Goal: Information Seeking & Learning: Compare options

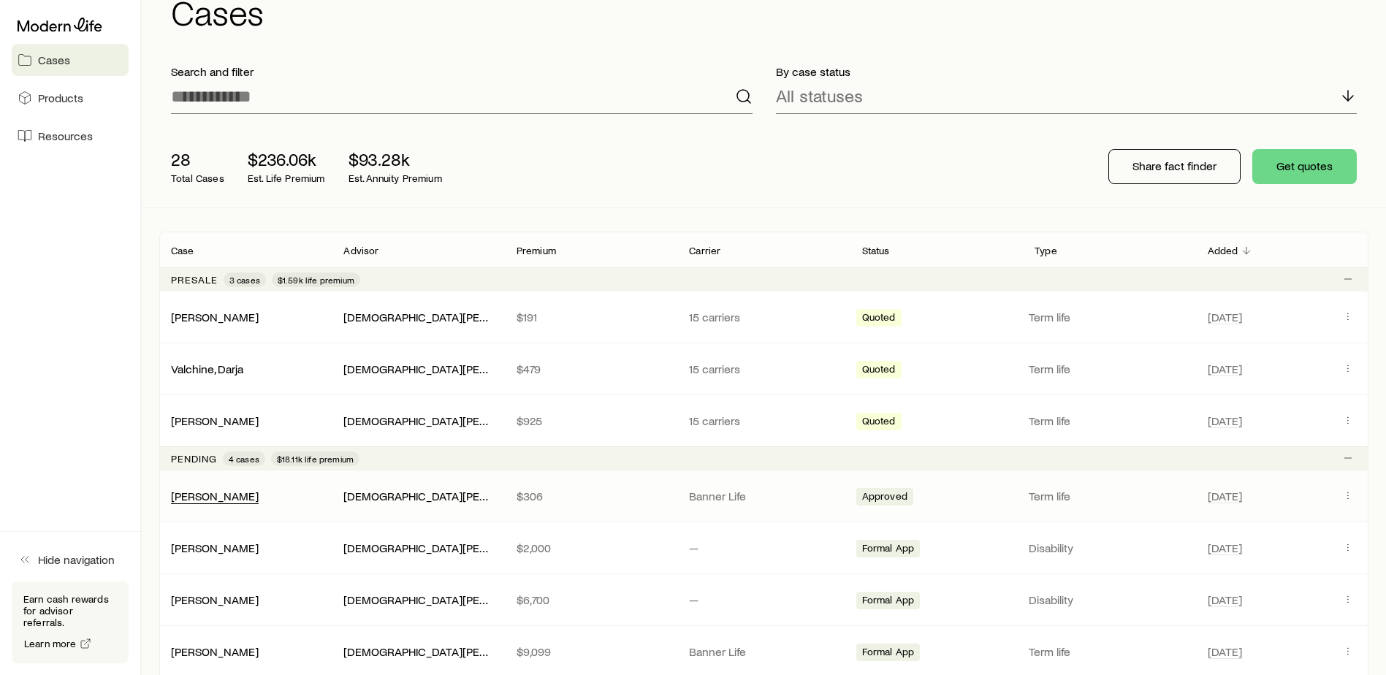
scroll to position [73, 0]
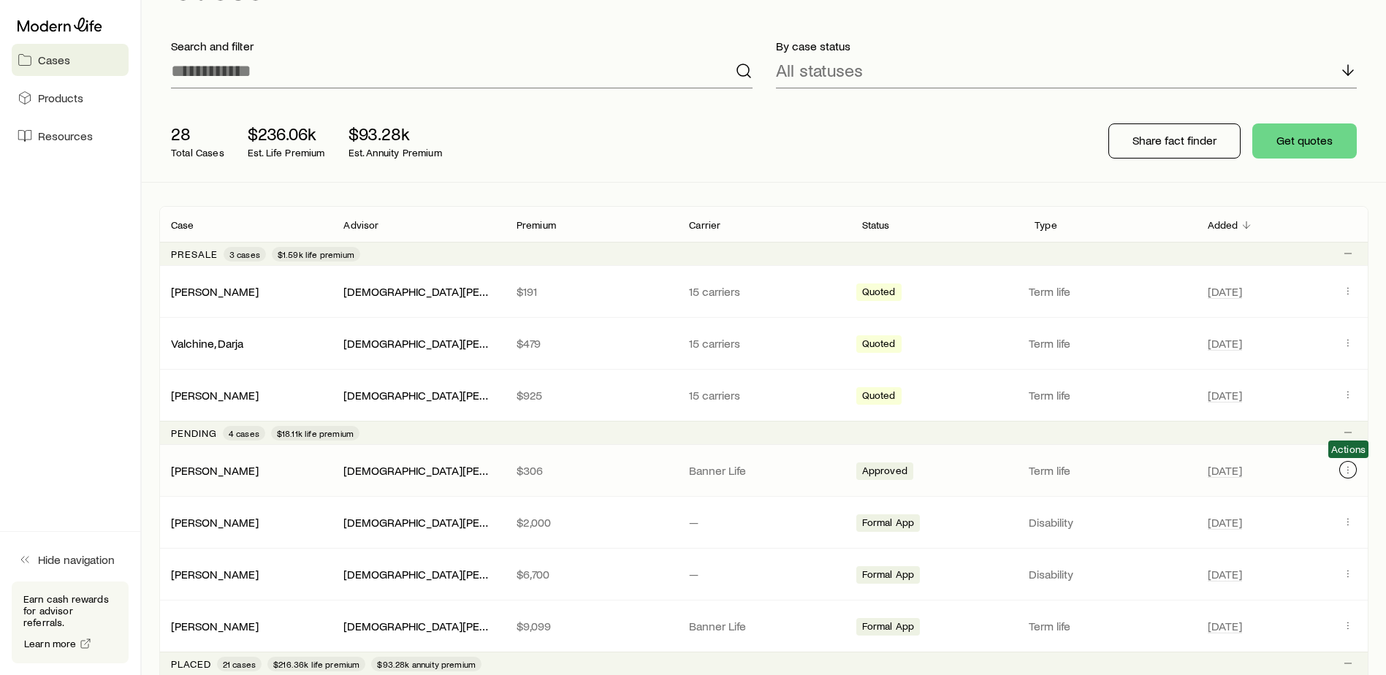
click at [1339, 466] on button "Client cases" at bounding box center [1348, 470] width 18 height 18
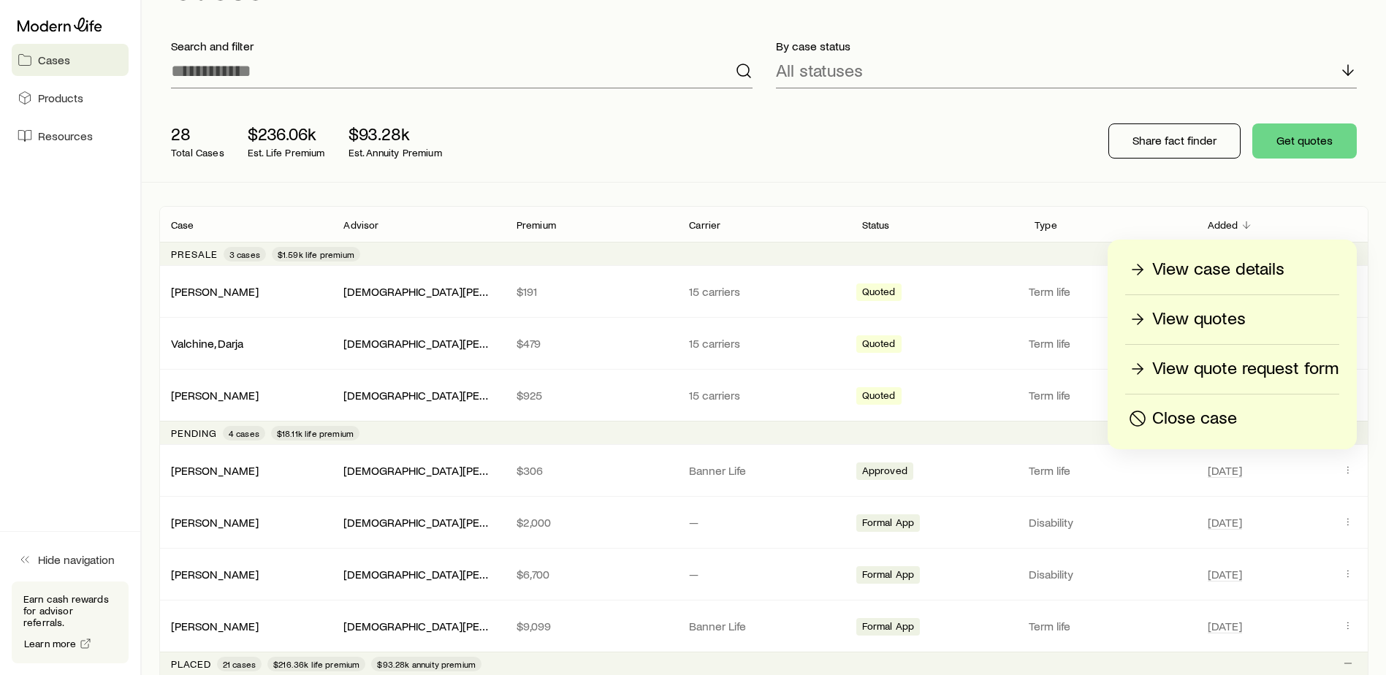
click at [1230, 321] on p "View quotes" at bounding box center [1198, 318] width 93 height 23
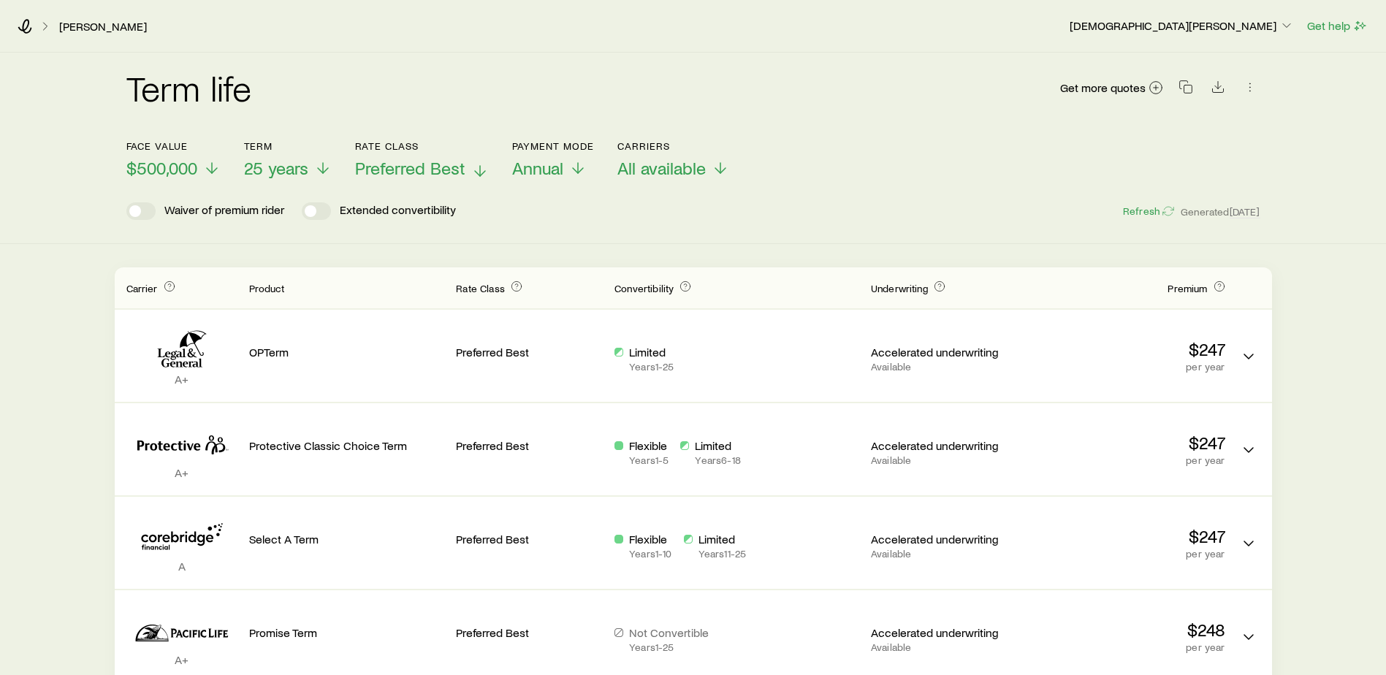
click at [394, 166] on span "Preferred Best" at bounding box center [410, 168] width 110 height 20
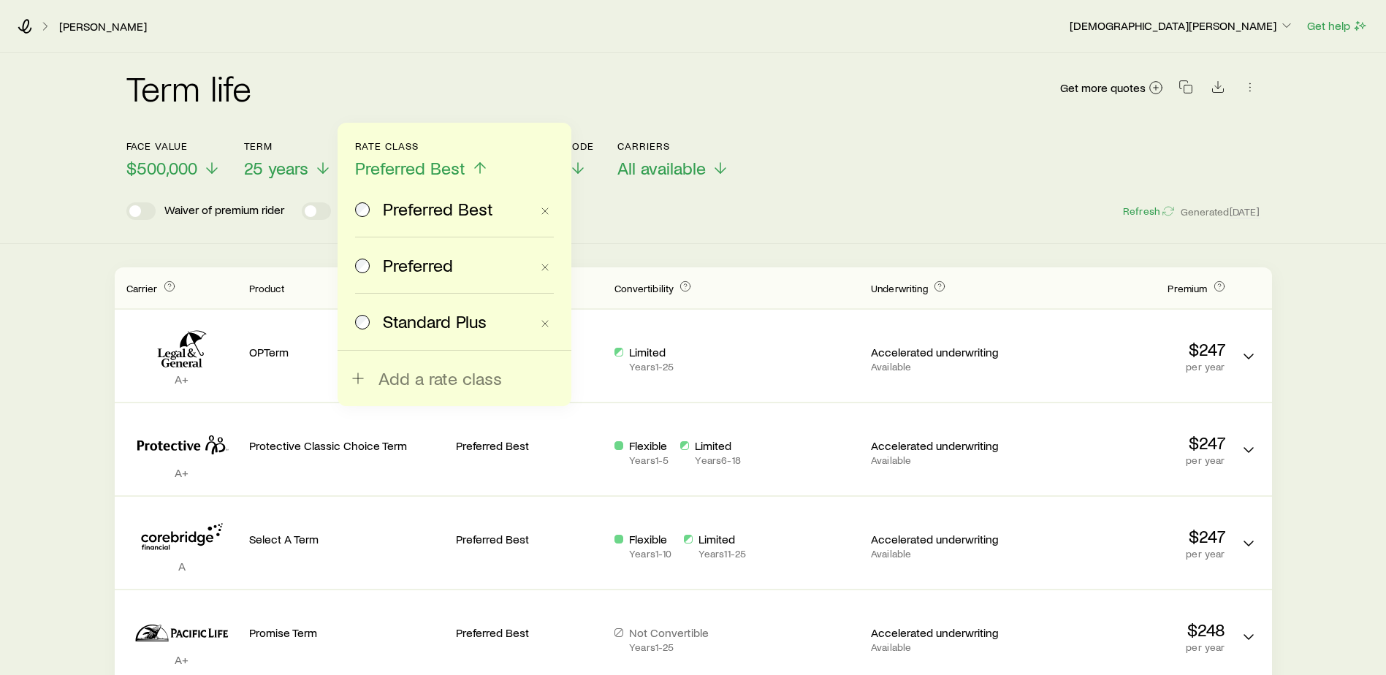
click at [427, 324] on span "Standard Plus" at bounding box center [435, 321] width 104 height 20
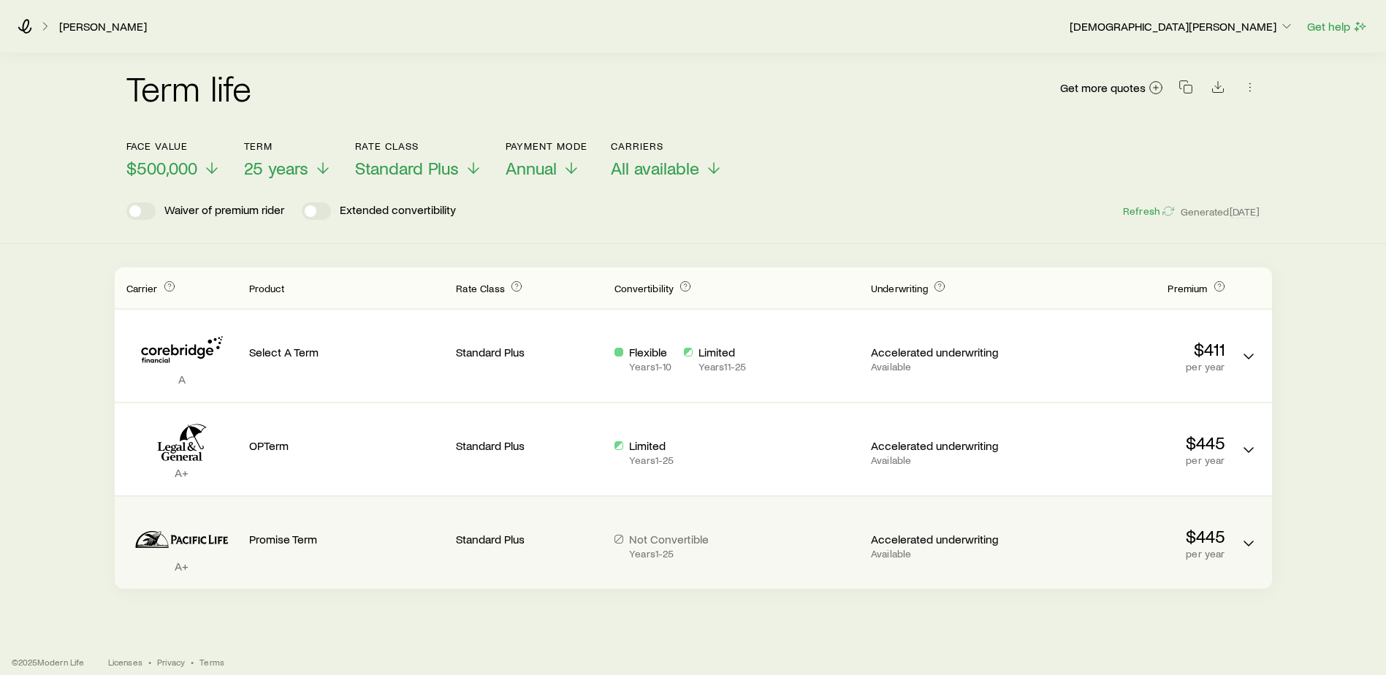
scroll to position [13, 0]
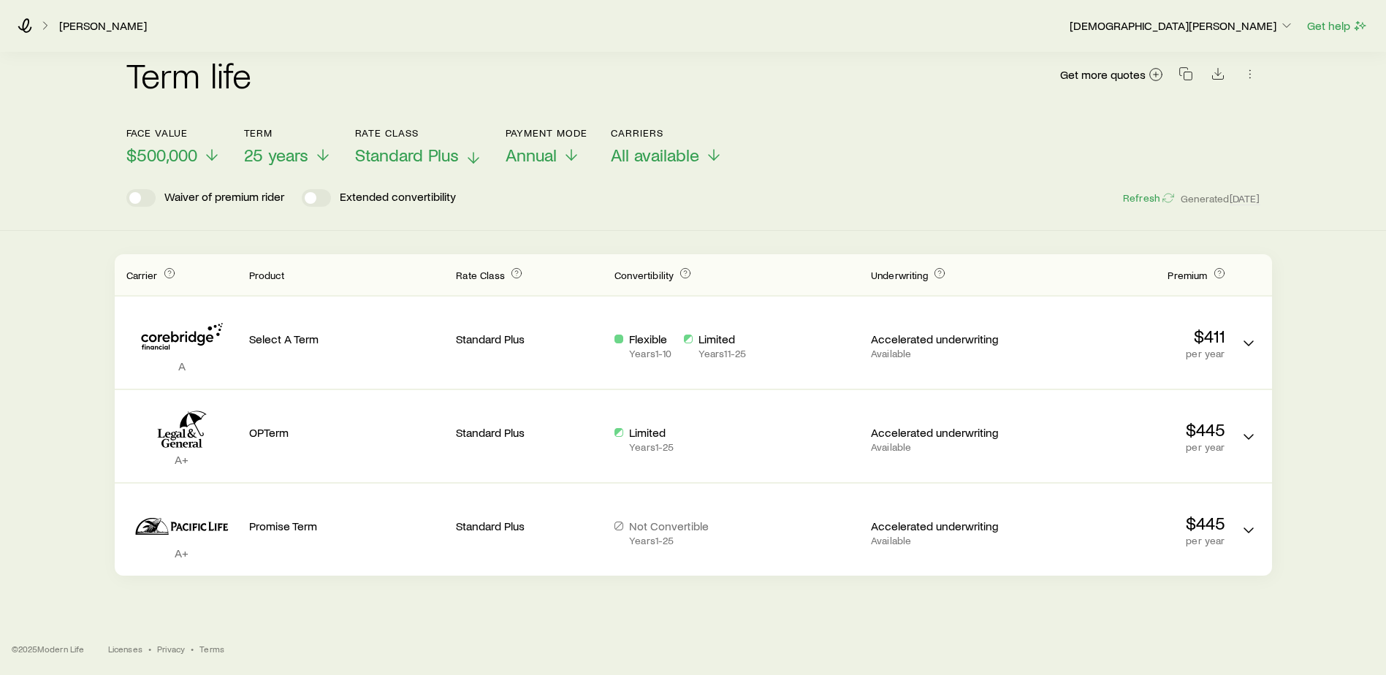
click at [410, 153] on span "Standard Plus" at bounding box center [407, 155] width 104 height 20
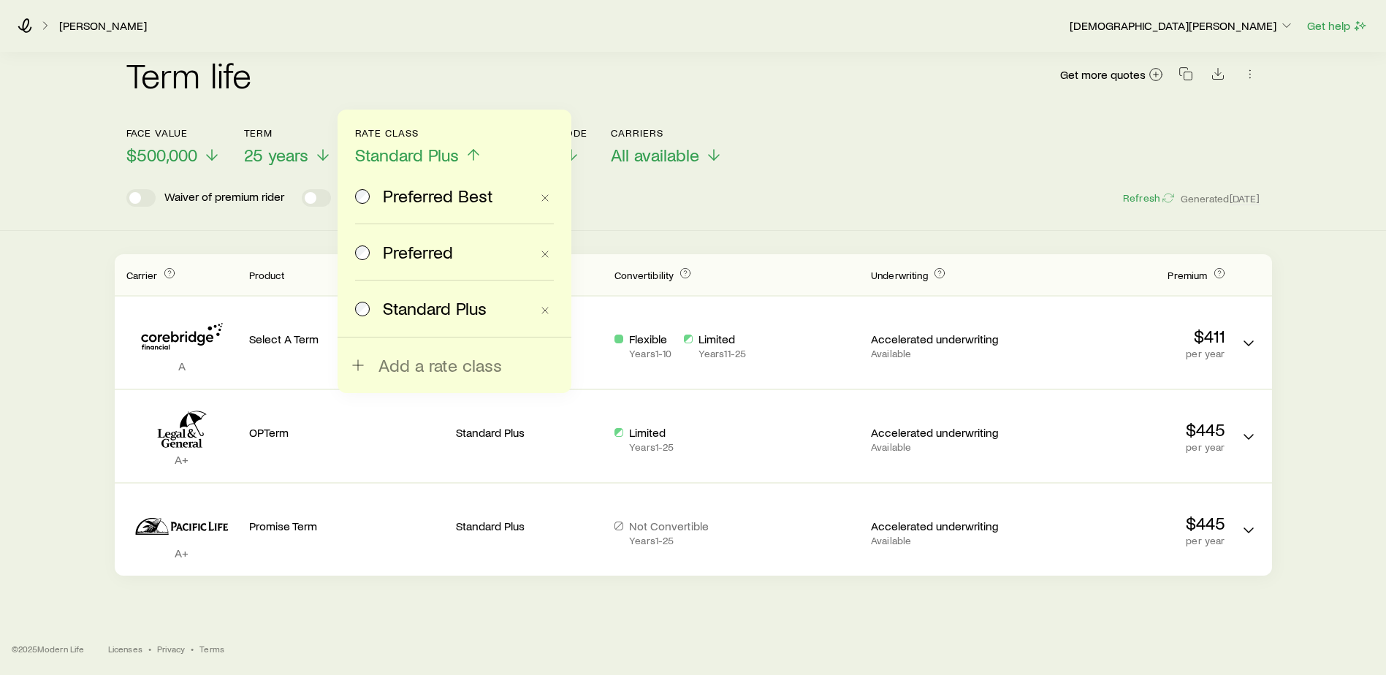
click at [421, 258] on span "Preferred" at bounding box center [418, 252] width 70 height 20
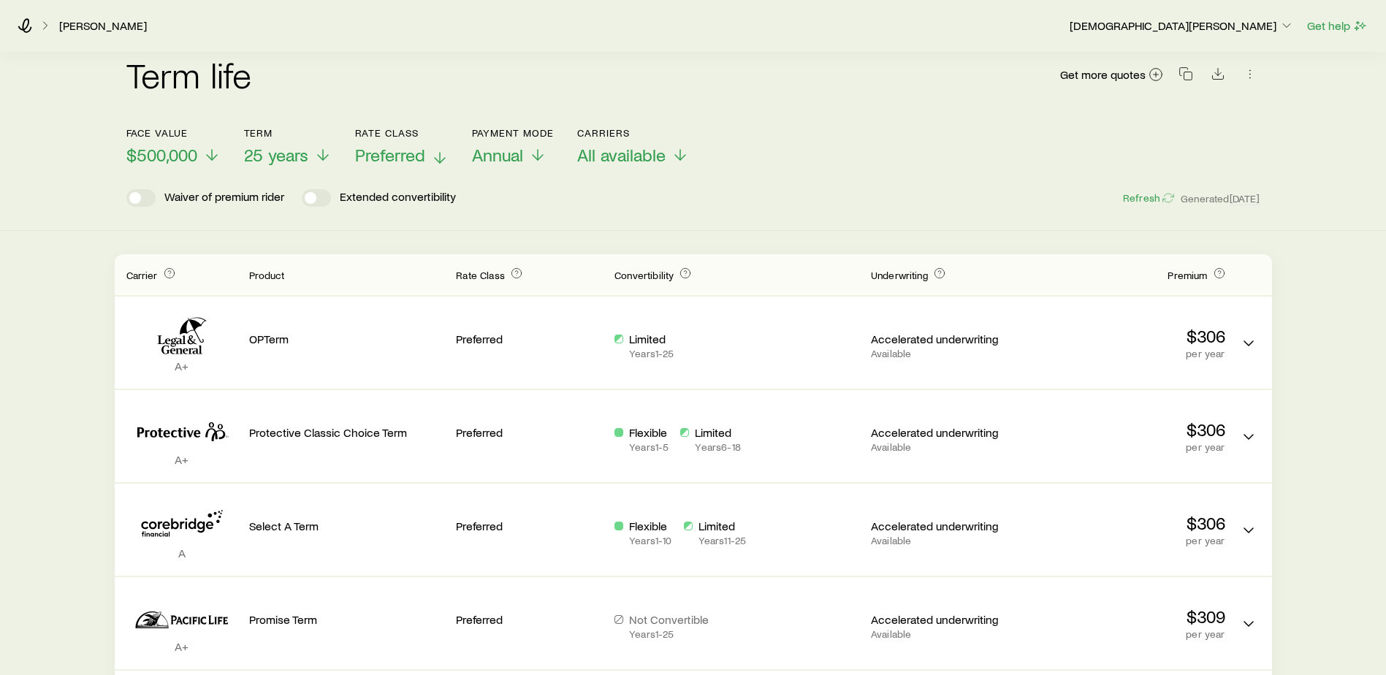
click at [379, 160] on span "Preferred" at bounding box center [390, 155] width 70 height 20
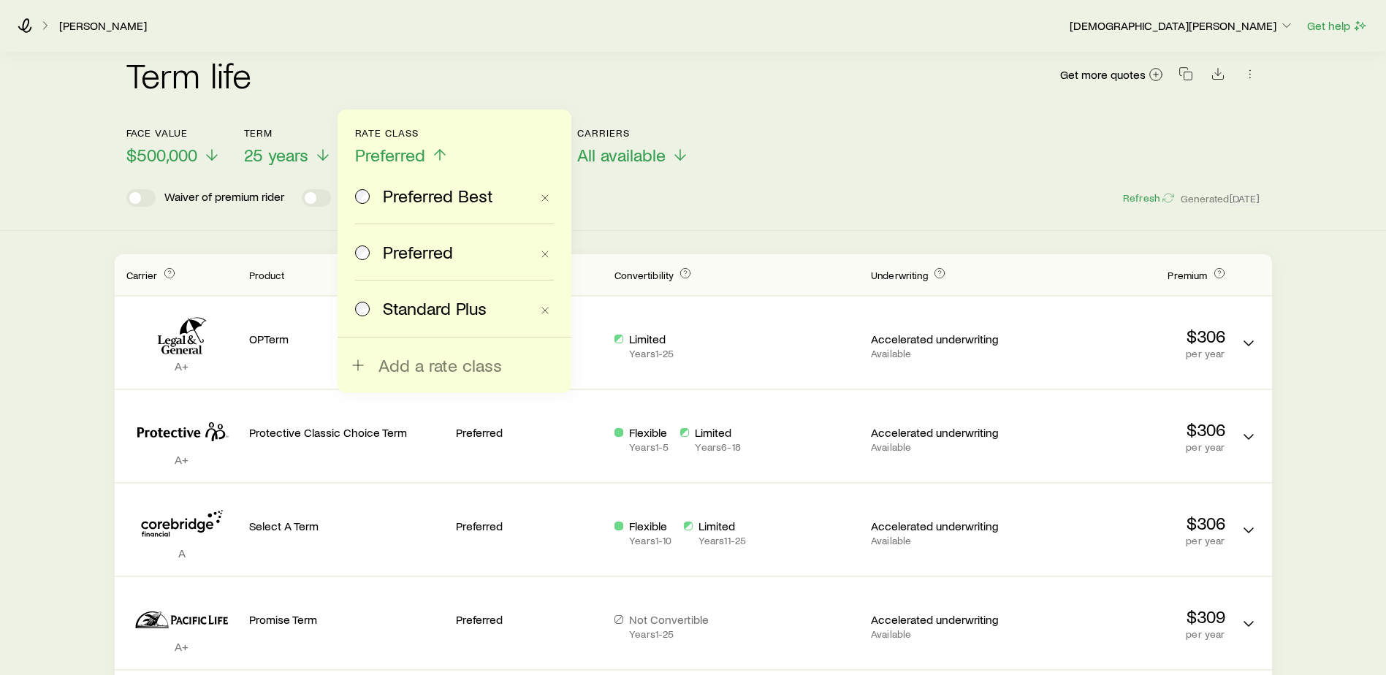
click at [440, 305] on span "Standard Plus" at bounding box center [435, 308] width 104 height 20
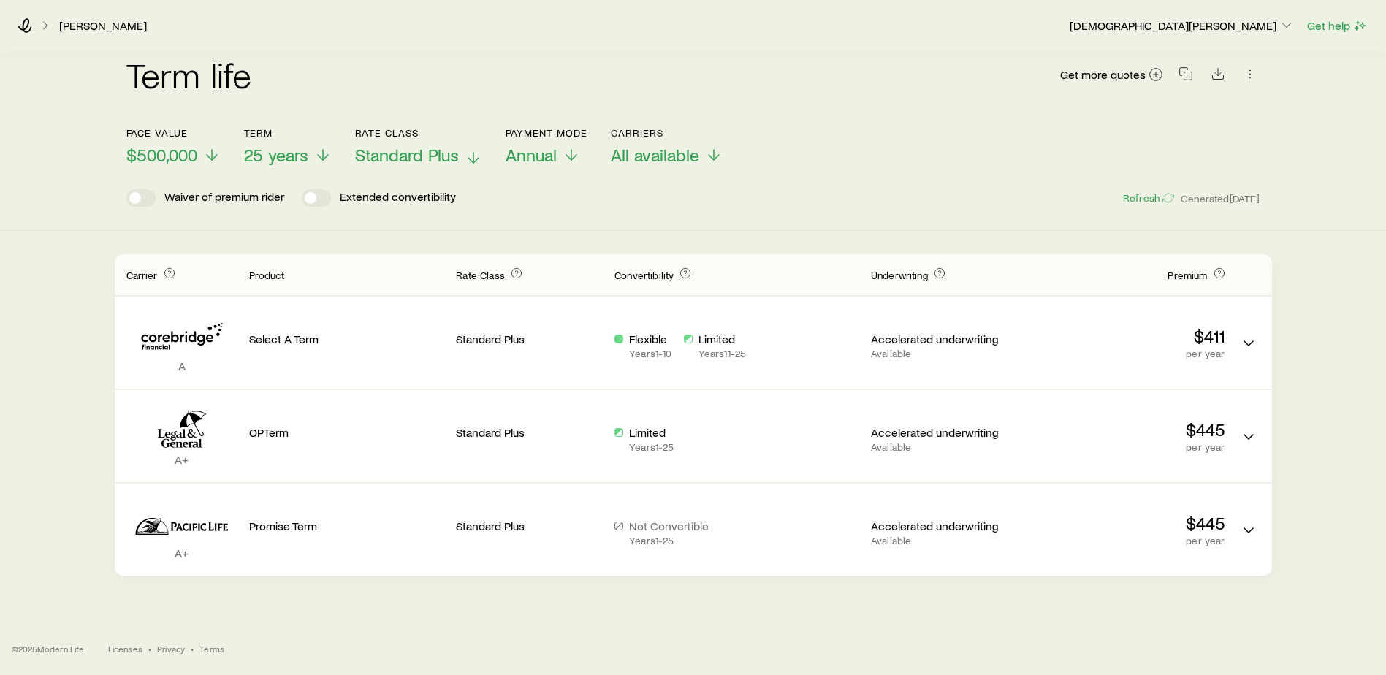
click at [417, 148] on span "Standard Plus" at bounding box center [407, 155] width 104 height 20
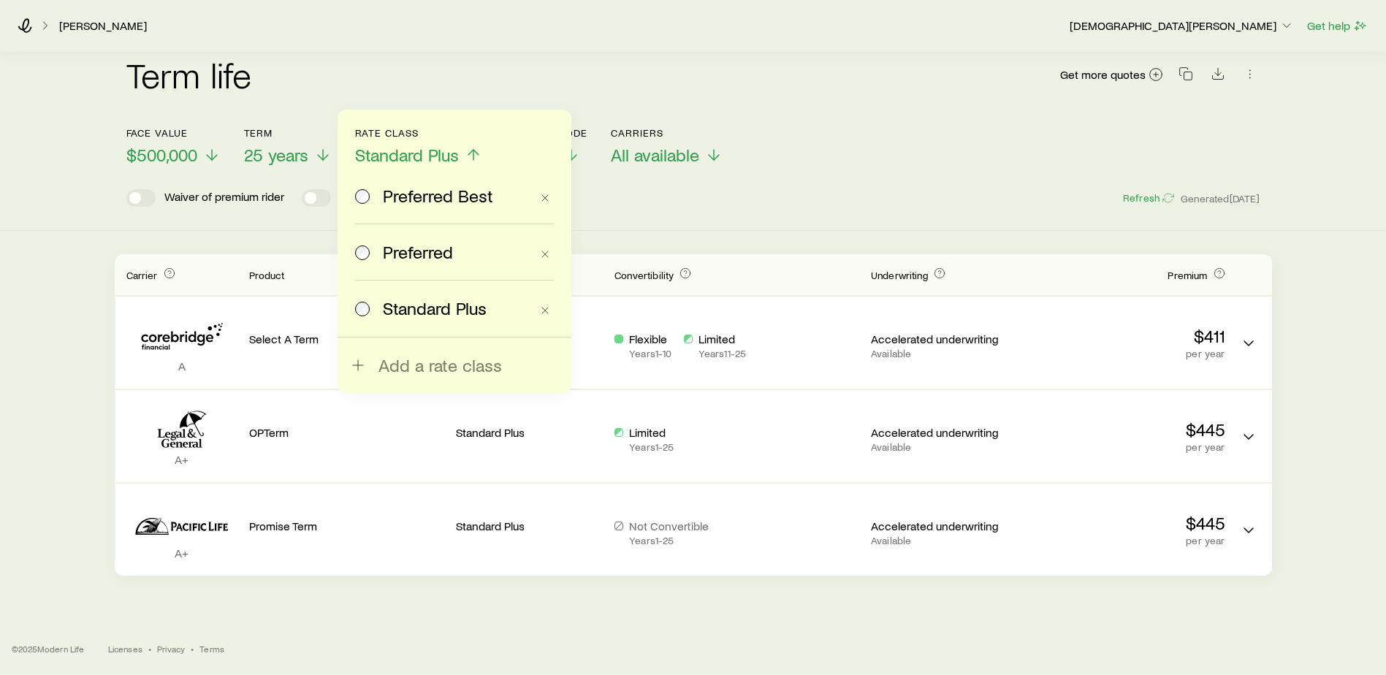
click at [404, 256] on span "Preferred" at bounding box center [418, 252] width 70 height 20
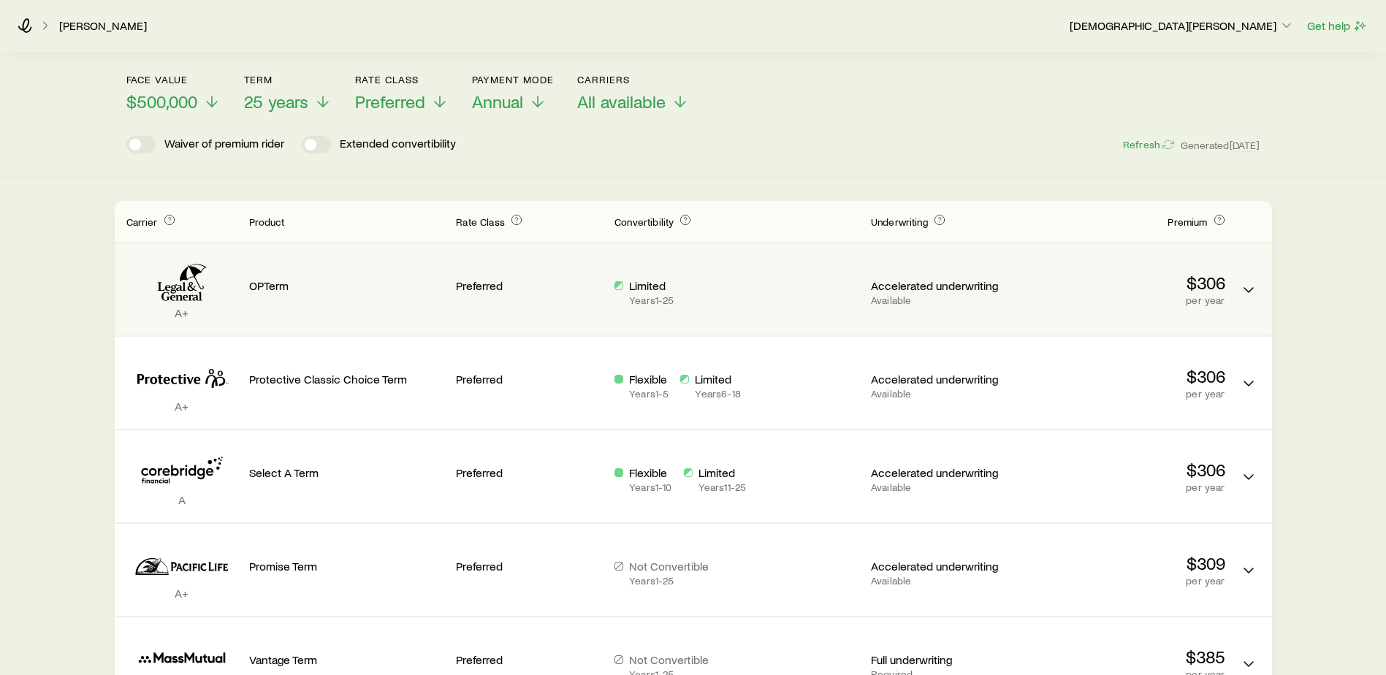
scroll to position [0, 0]
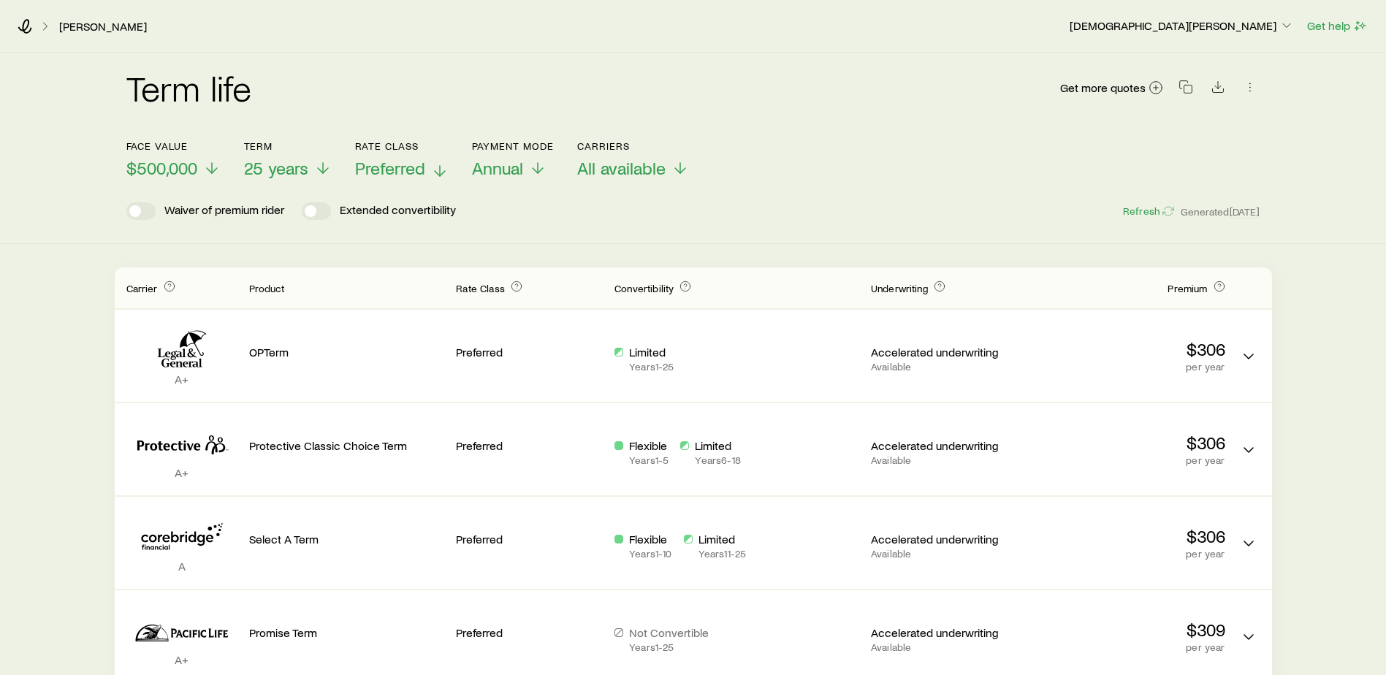
click at [421, 156] on button "Rate Class Preferred" at bounding box center [401, 159] width 93 height 39
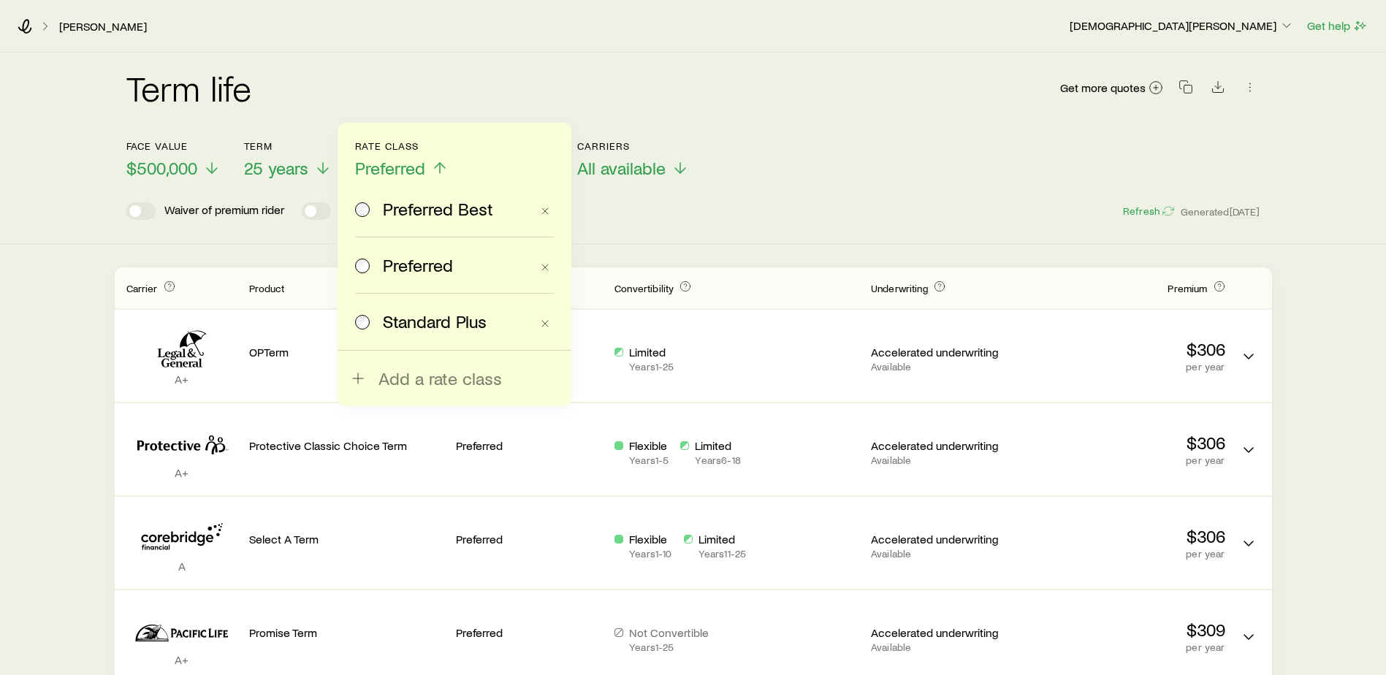
click at [423, 324] on span "Standard Plus" at bounding box center [435, 321] width 104 height 20
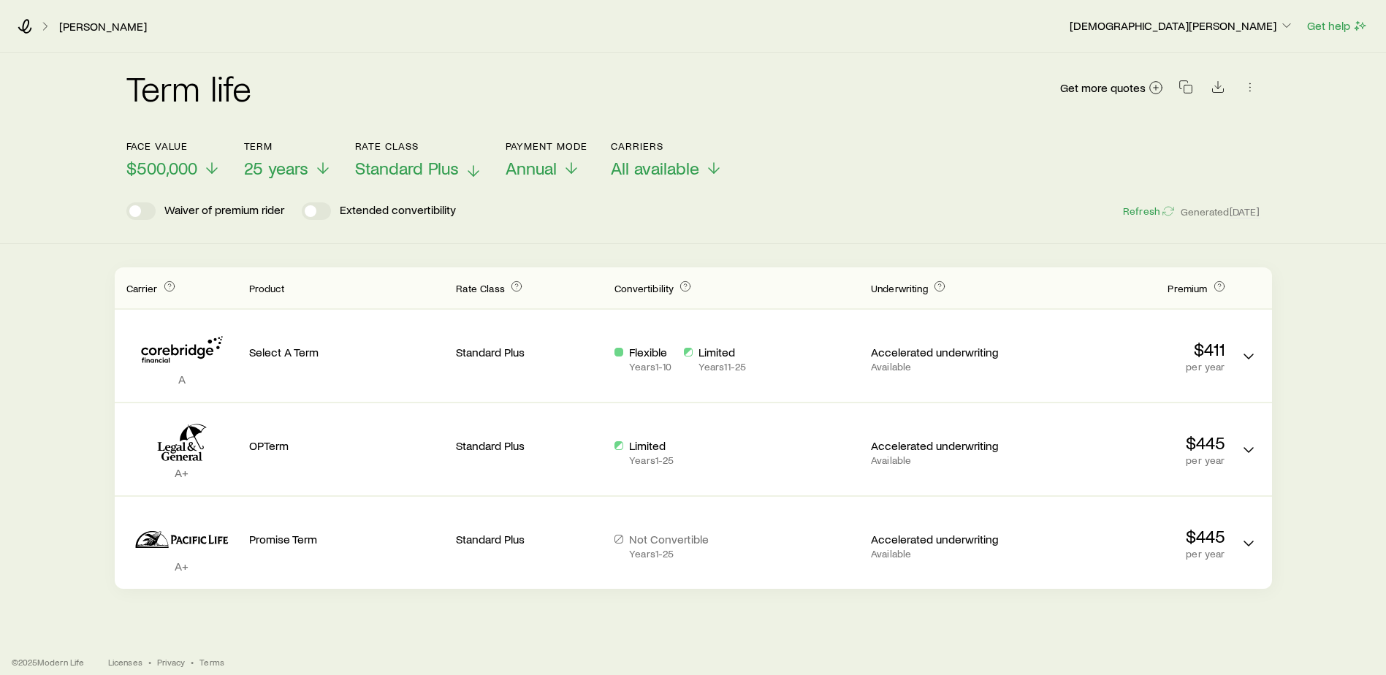
click at [423, 177] on span "Standard Plus" at bounding box center [407, 168] width 104 height 20
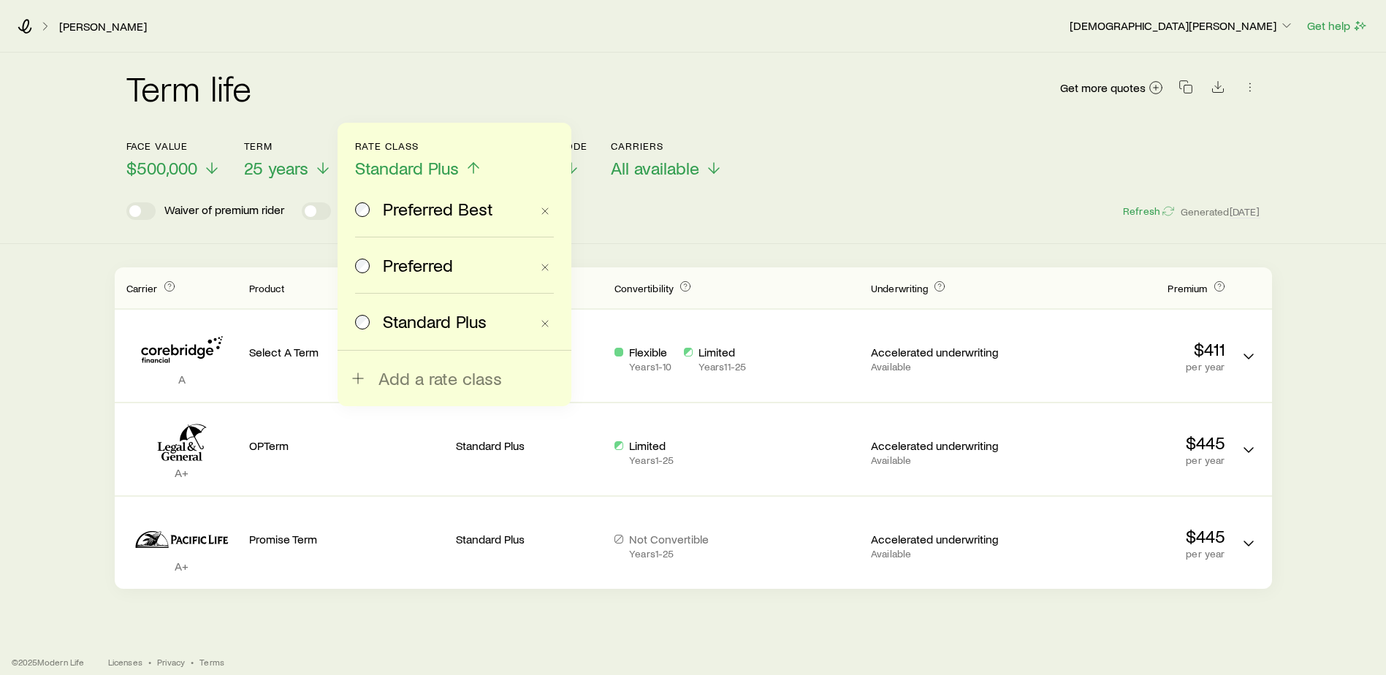
click at [413, 255] on span "Preferred" at bounding box center [418, 265] width 70 height 20
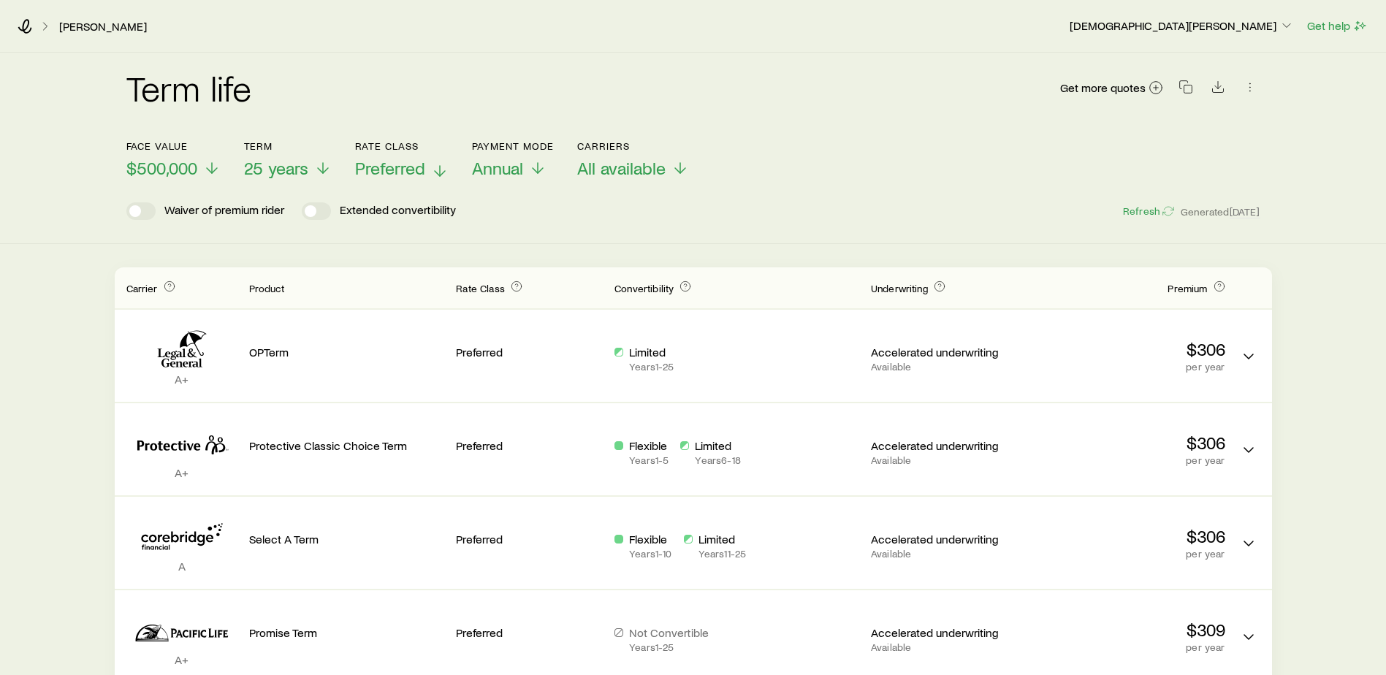
click at [381, 175] on span "Preferred" at bounding box center [390, 168] width 70 height 20
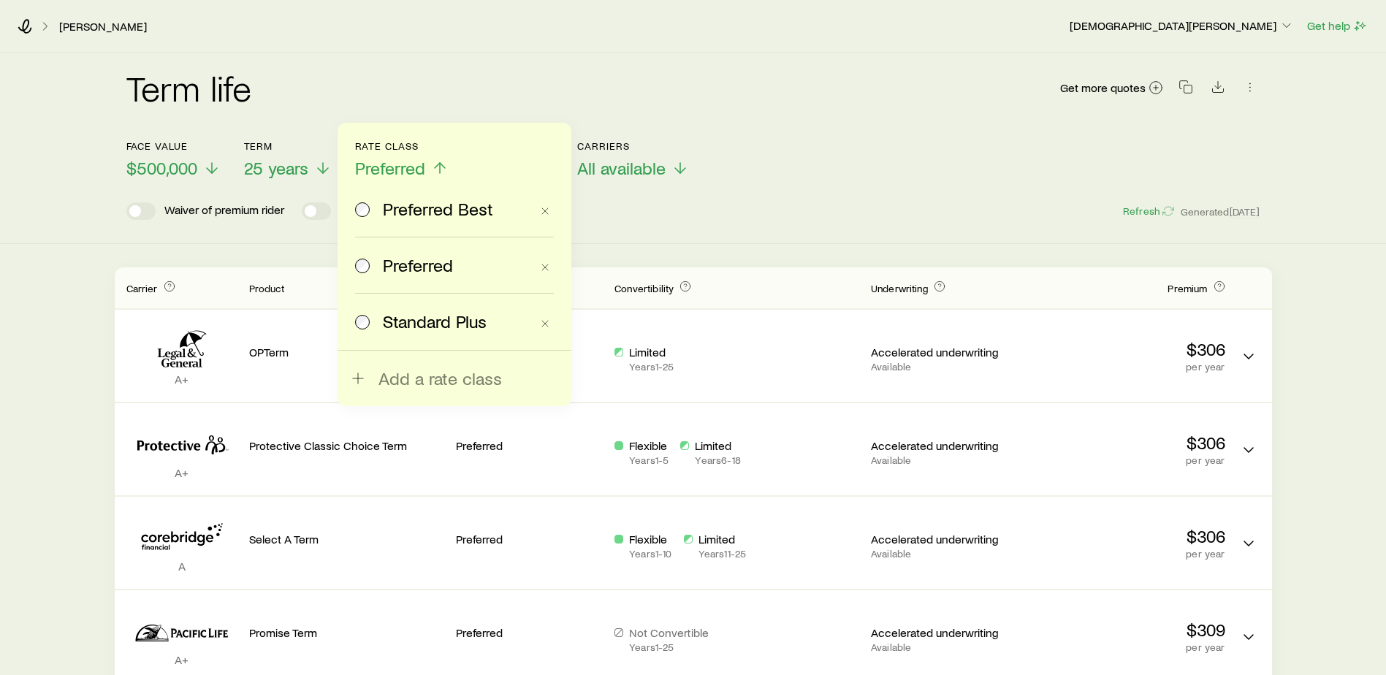
click at [397, 319] on span "Standard Plus" at bounding box center [435, 321] width 104 height 20
